Goal: Task Accomplishment & Management: Manage account settings

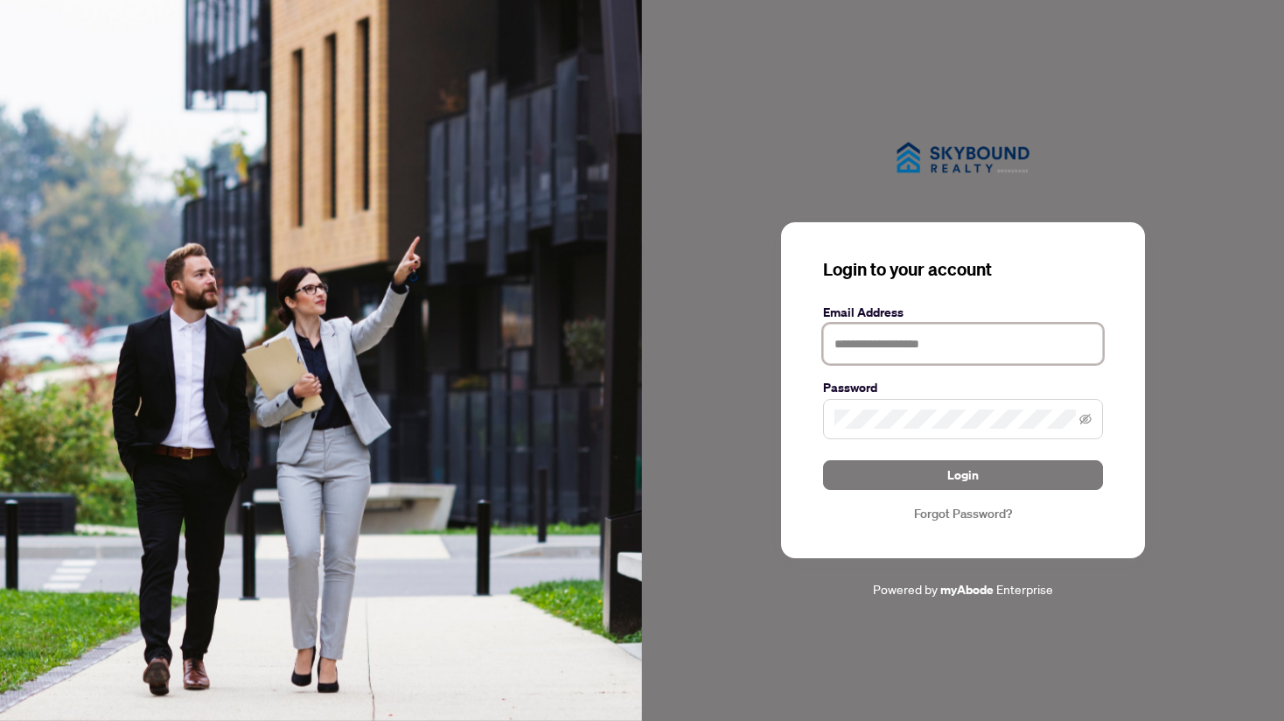
click at [901, 339] on input "text" at bounding box center [963, 344] width 280 height 40
type input "**********"
click at [823, 460] on button "Login" at bounding box center [963, 475] width 280 height 30
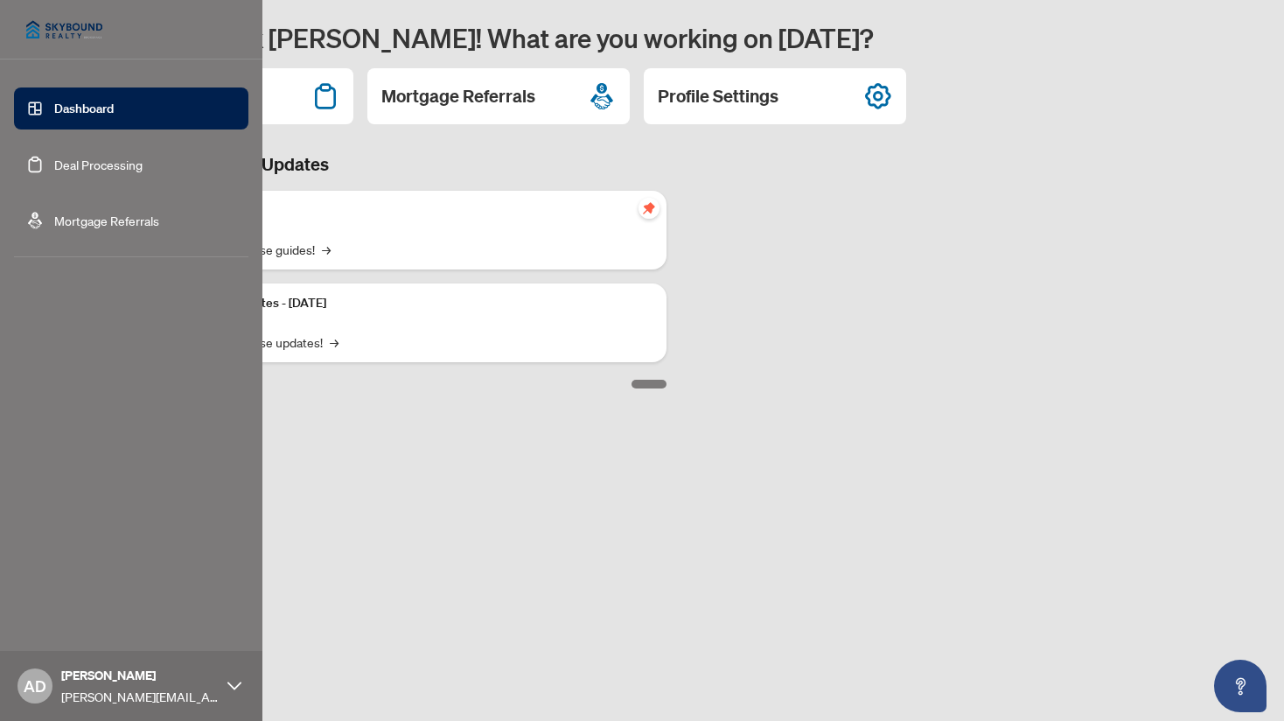
click at [54, 172] on link "Deal Processing" at bounding box center [98, 165] width 88 height 16
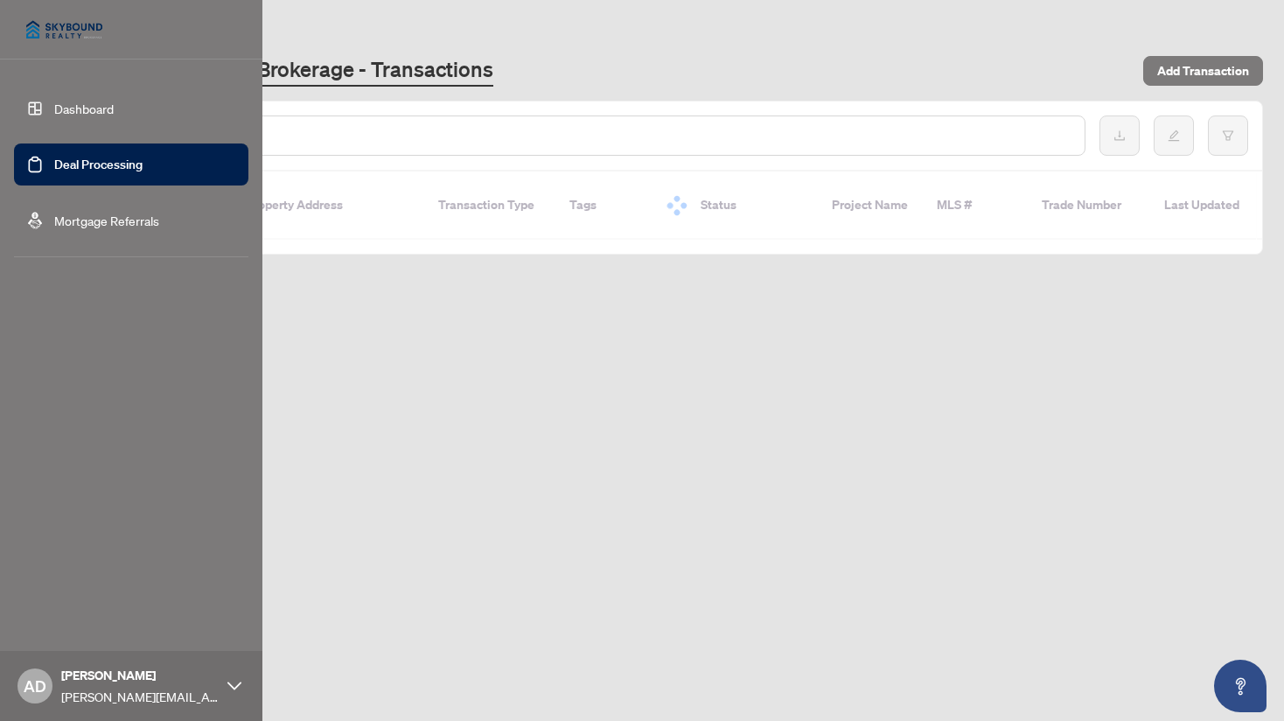
click at [117, 172] on link "Deal Processing" at bounding box center [98, 165] width 88 height 16
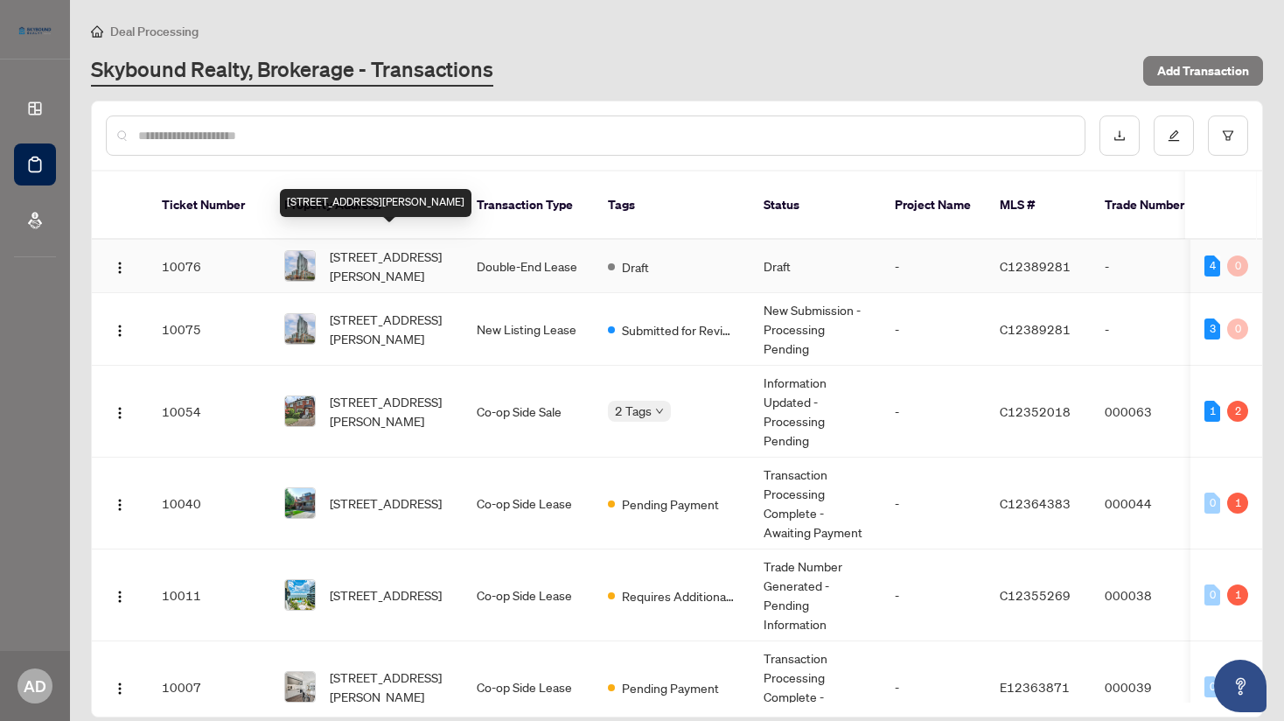
click at [433, 247] on span "[STREET_ADDRESS][PERSON_NAME]" at bounding box center [389, 266] width 119 height 38
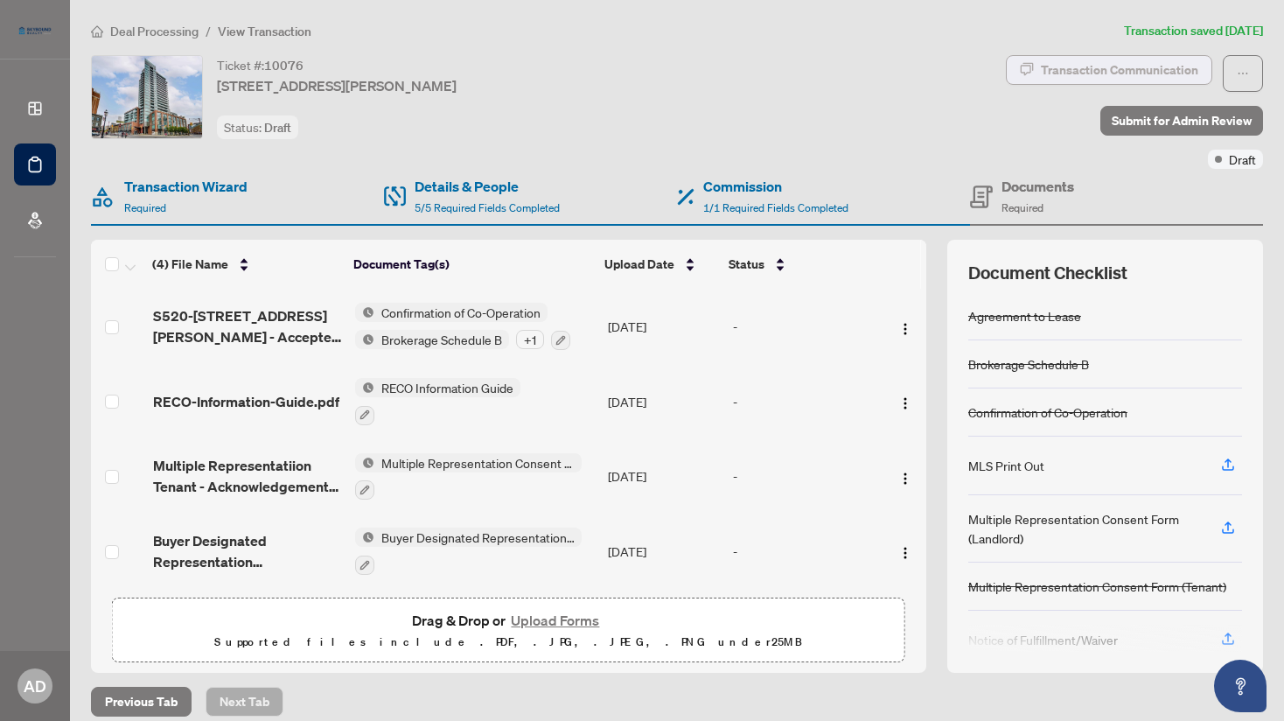
click at [1089, 74] on div "Transaction Communication" at bounding box center [1119, 70] width 157 height 28
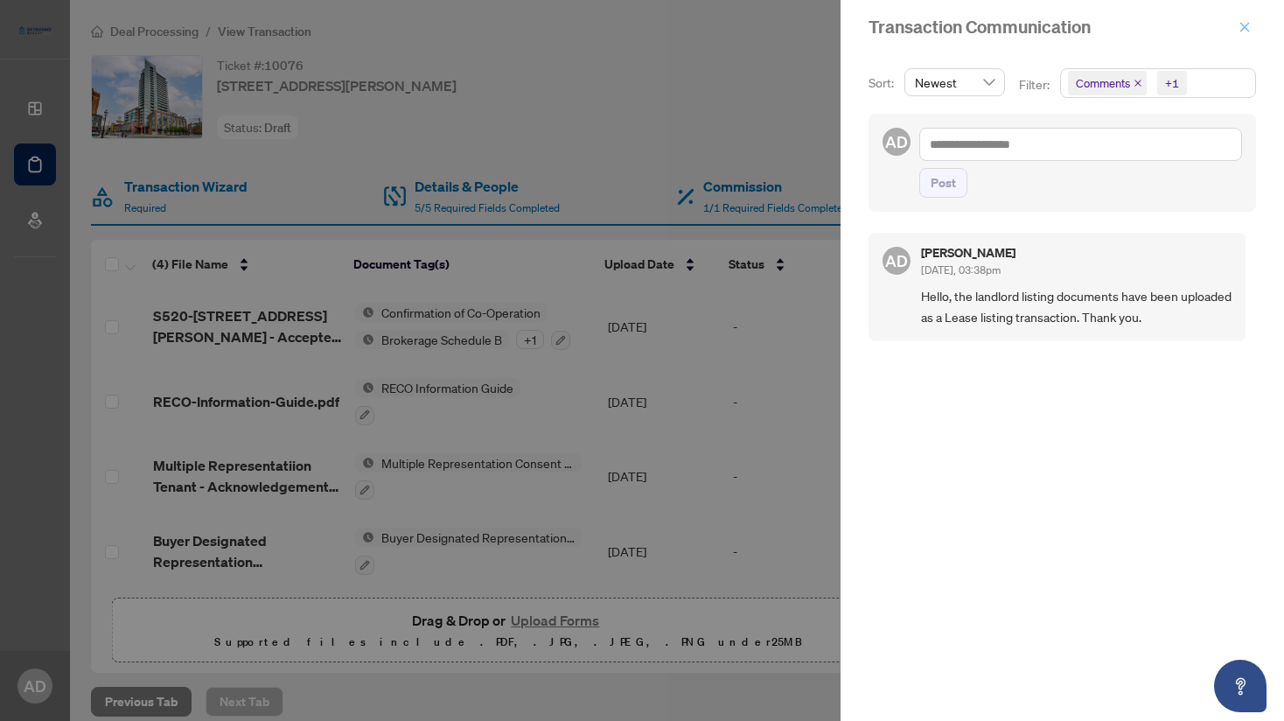
click at [1239, 24] on icon "close" at bounding box center [1245, 27] width 12 height 12
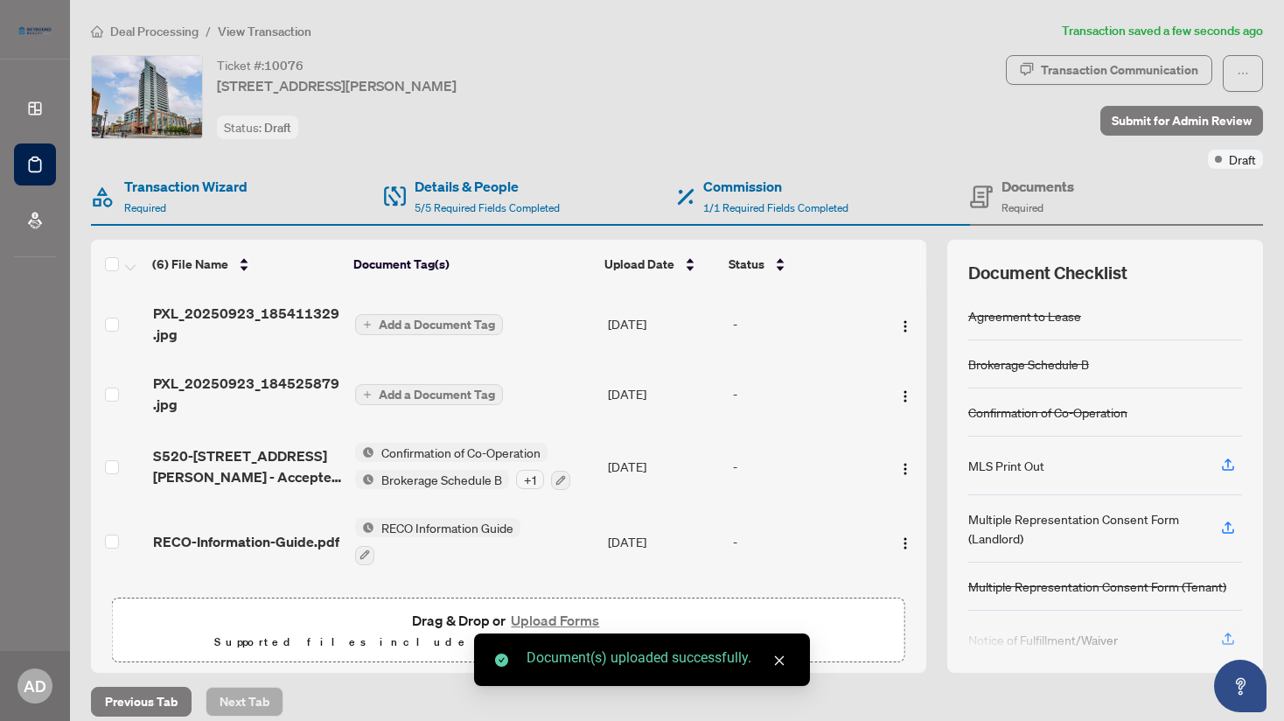
click at [429, 331] on span "Add a Document Tag" at bounding box center [437, 324] width 116 height 12
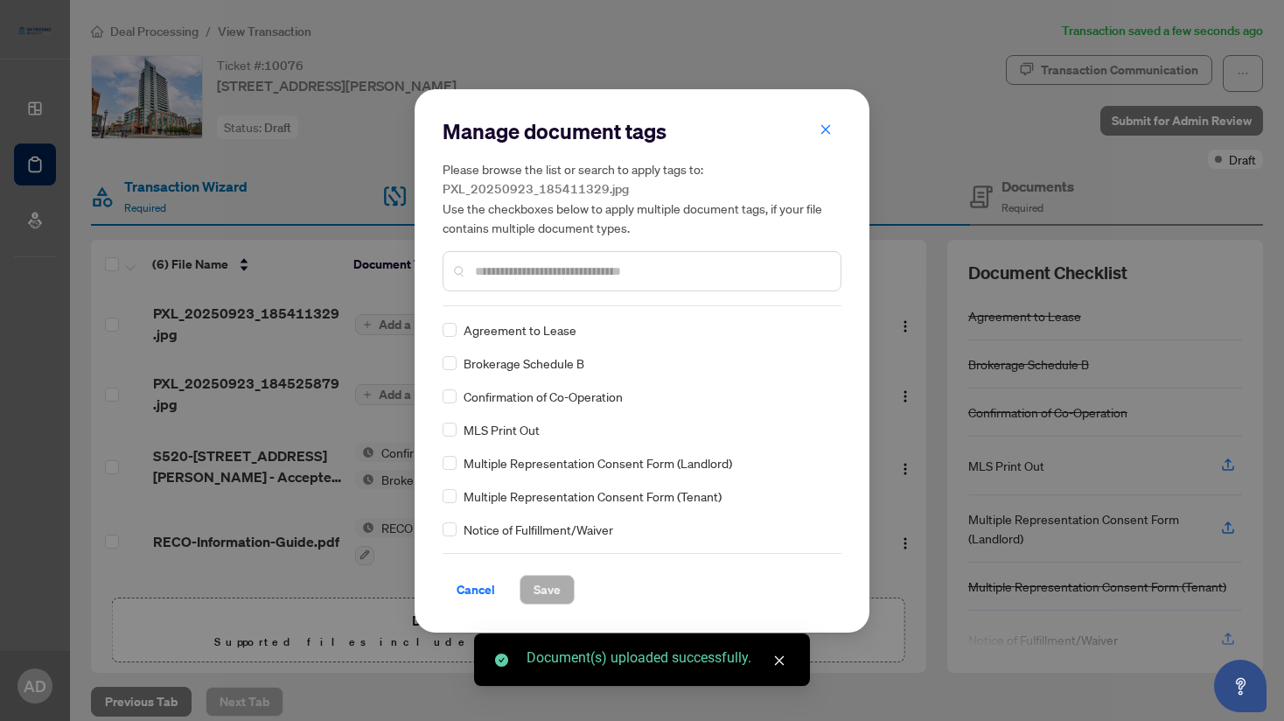
click at [566, 274] on input "text" at bounding box center [651, 271] width 352 height 19
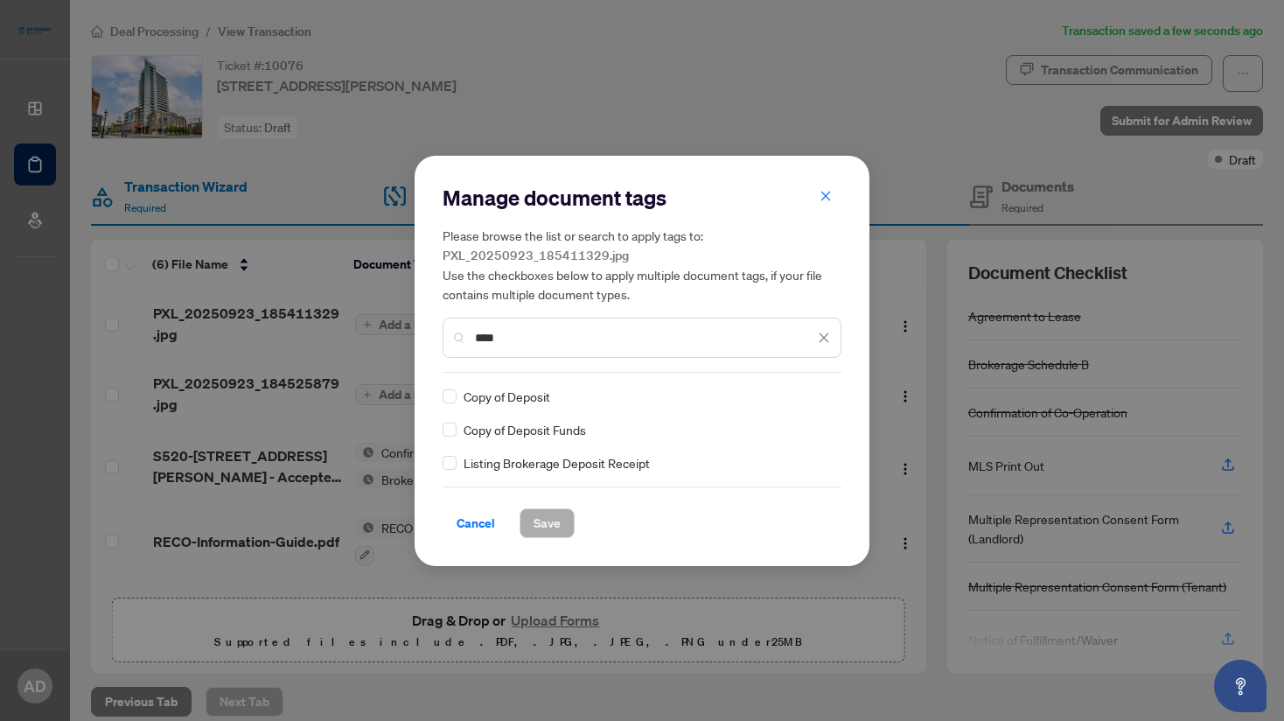
type input "****"
click at [458, 432] on div "Copy of Deposit Funds" at bounding box center [637, 429] width 388 height 19
click at [558, 515] on button "Save" at bounding box center [547, 523] width 55 height 30
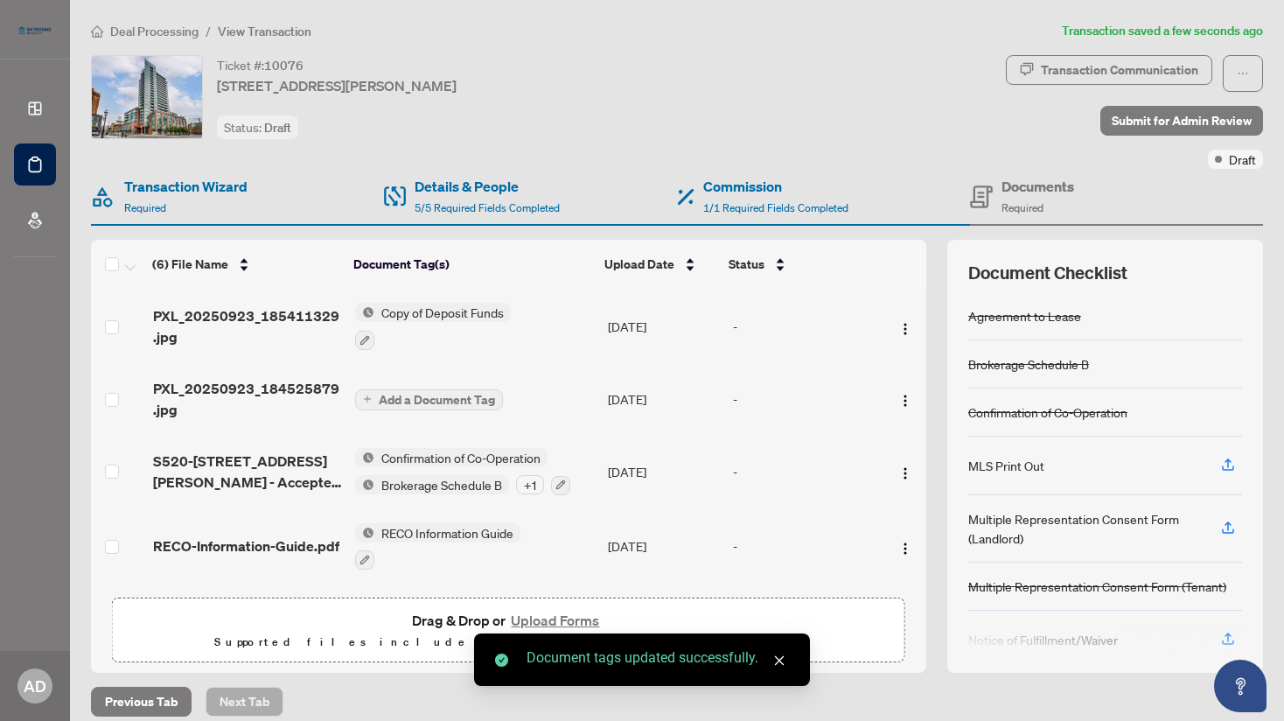
click at [459, 394] on span "Add a Document Tag" at bounding box center [437, 400] width 116 height 12
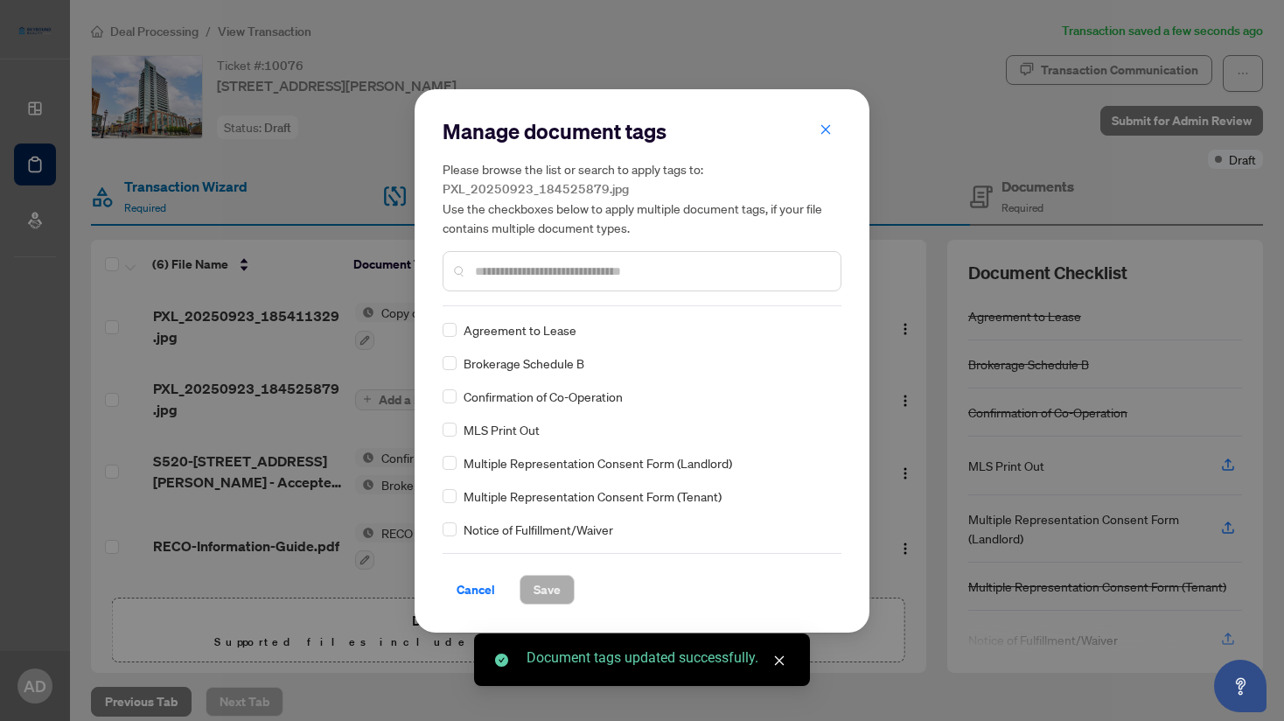
click at [558, 280] on input "text" at bounding box center [651, 271] width 352 height 19
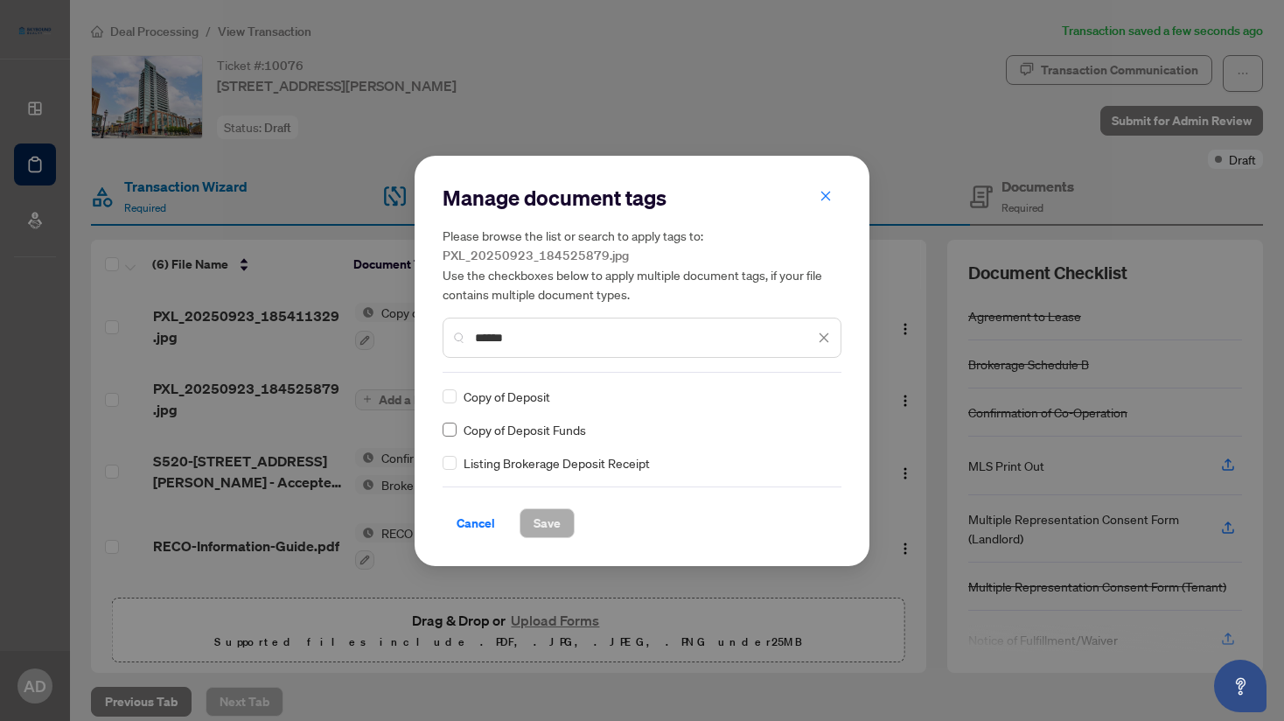
type input "******"
click at [558, 526] on button "Save" at bounding box center [547, 523] width 55 height 30
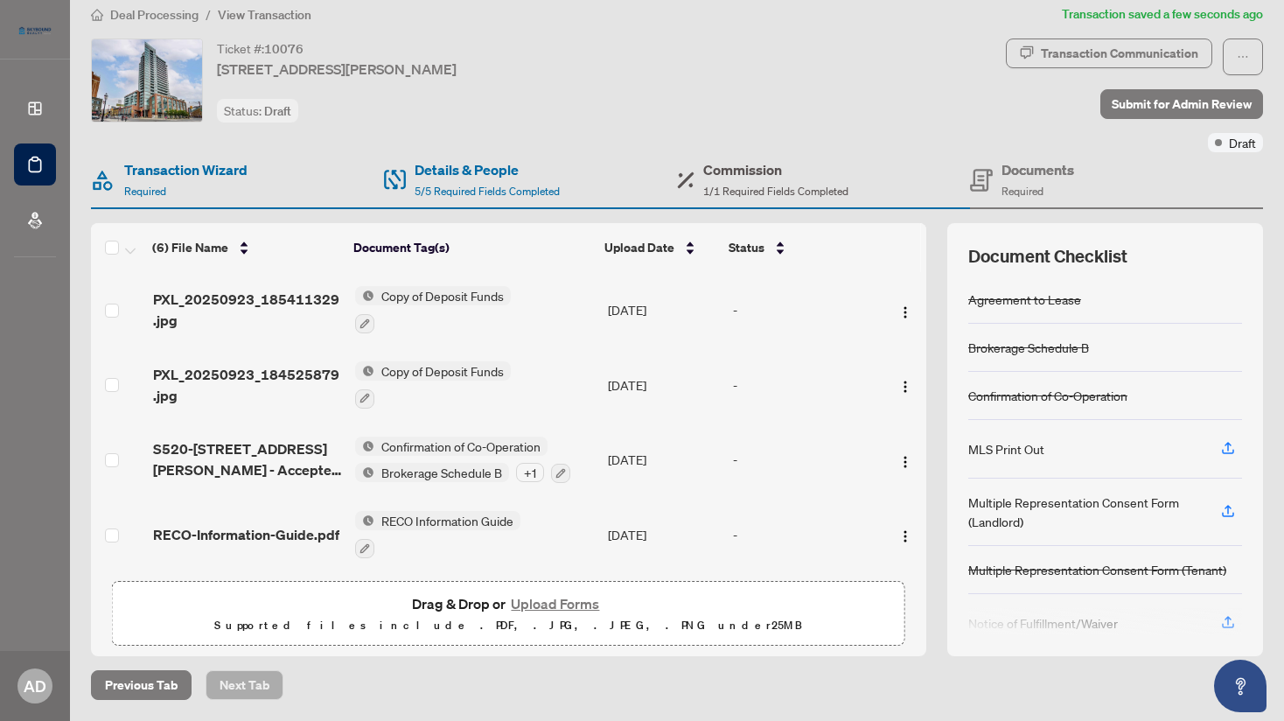
click at [745, 167] on h4 "Commission" at bounding box center [775, 169] width 145 height 21
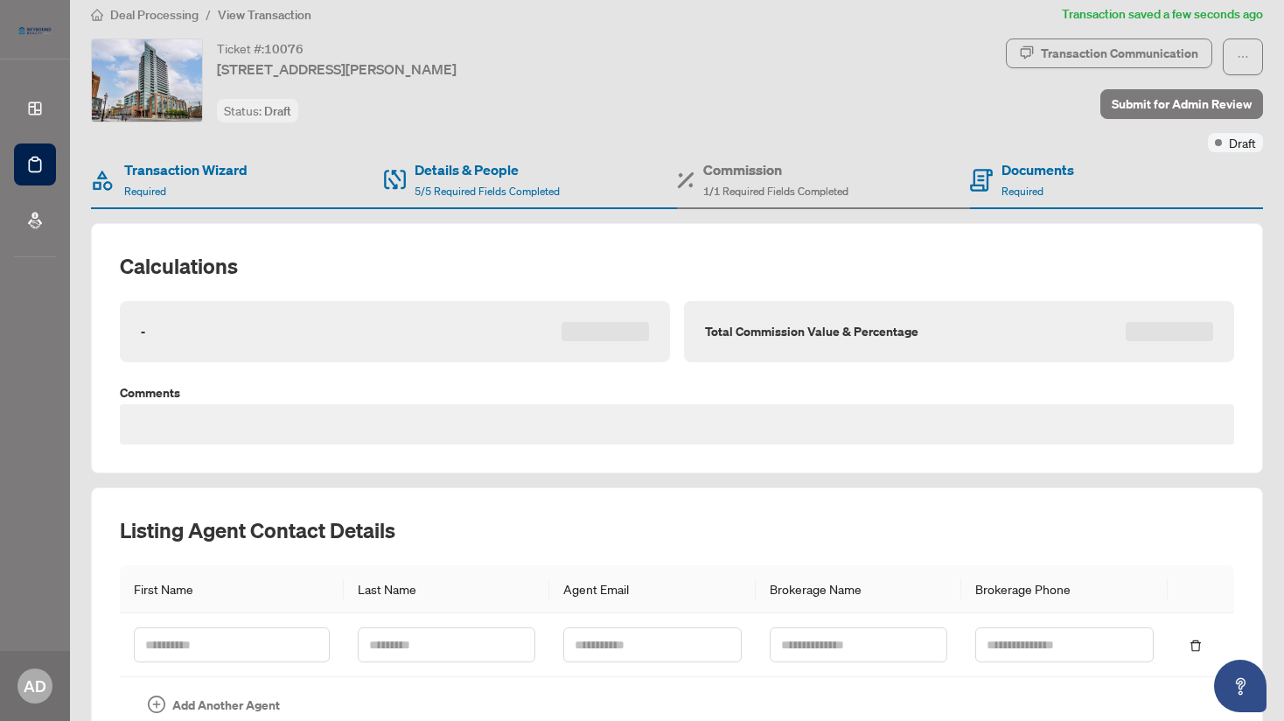
type textarea "**********"
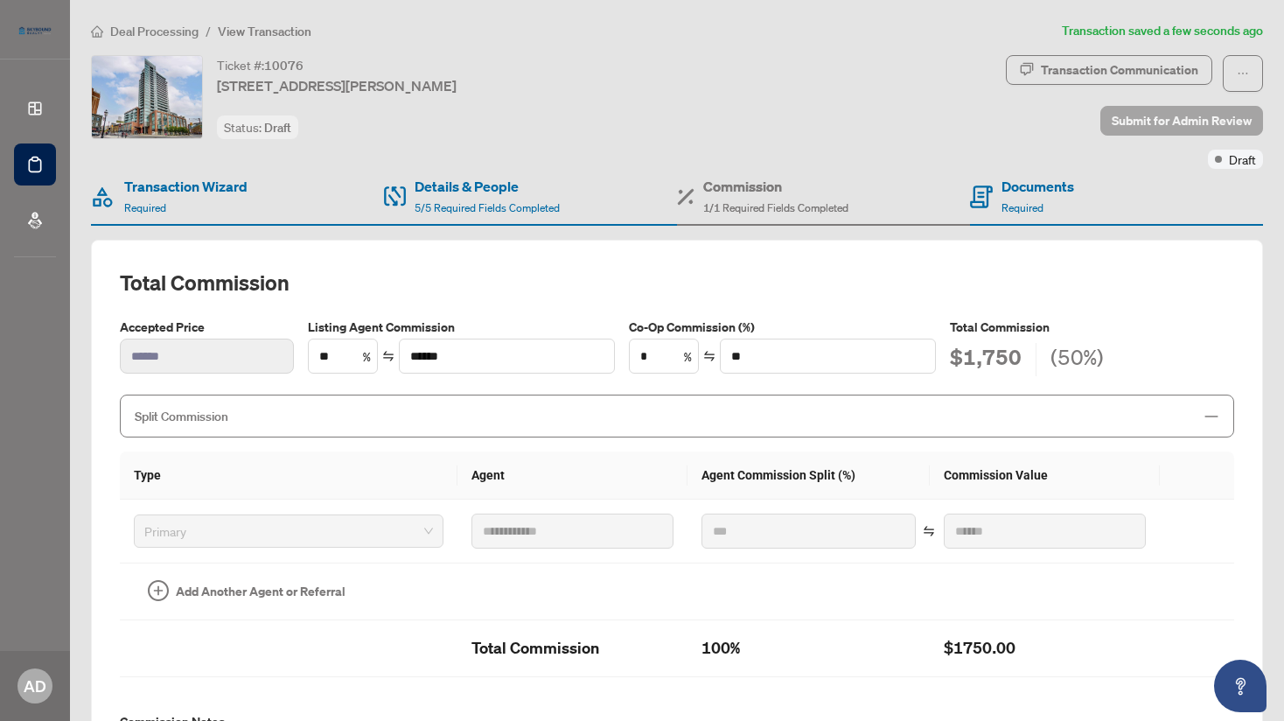
click at [1151, 124] on span "Submit for Admin Review" at bounding box center [1182, 121] width 140 height 28
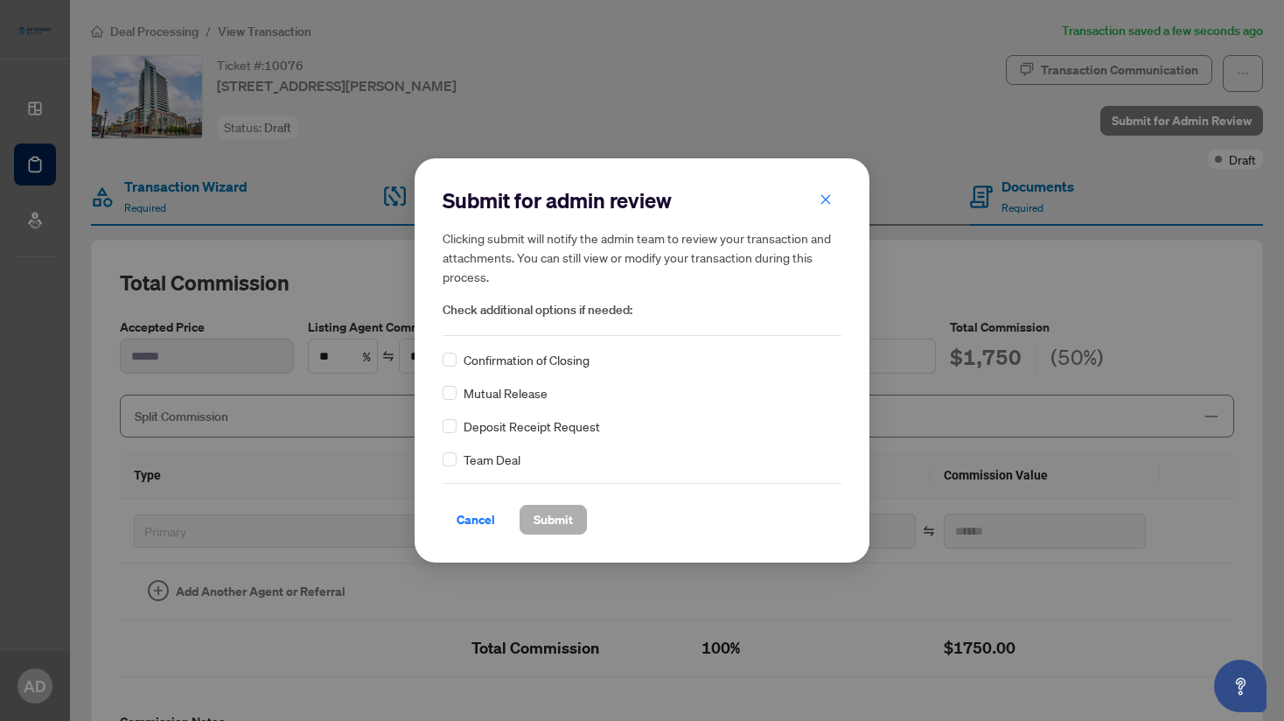
click at [564, 509] on span "Submit" at bounding box center [553, 520] width 39 height 28
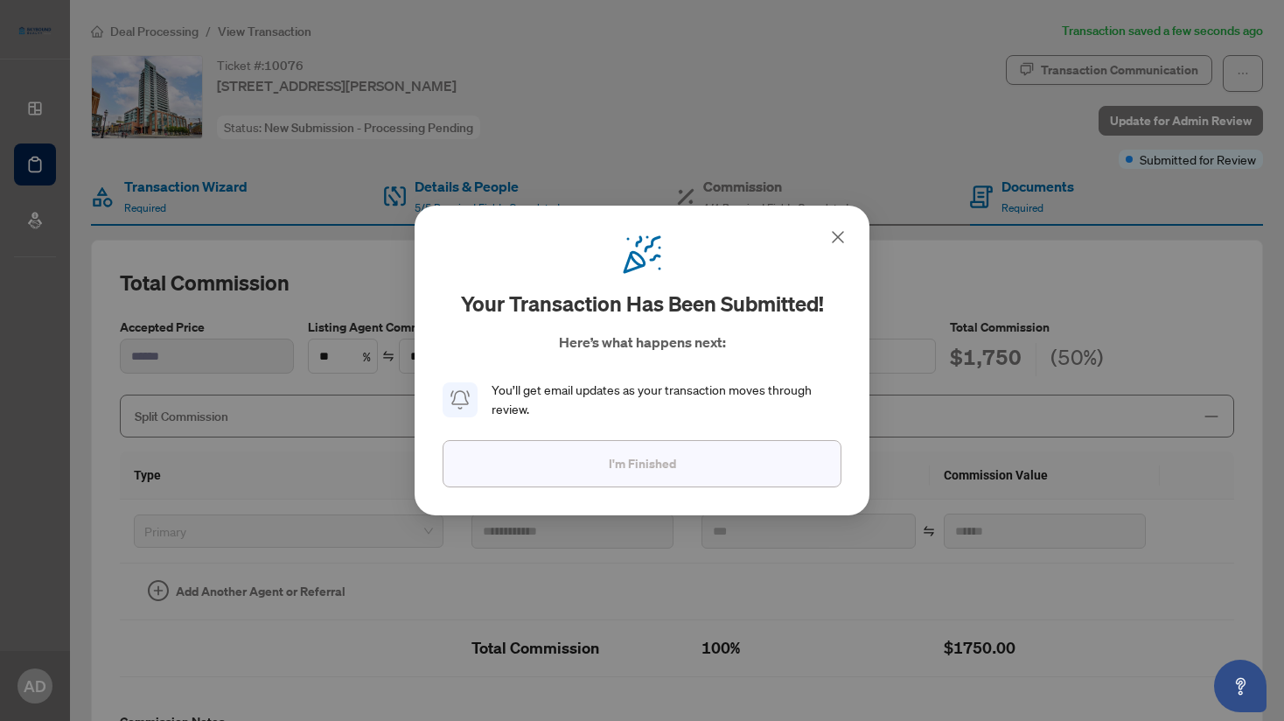
click at [680, 478] on button "I'm Finished" at bounding box center [642, 463] width 399 height 47
